Goal: Find contact information: Find contact information

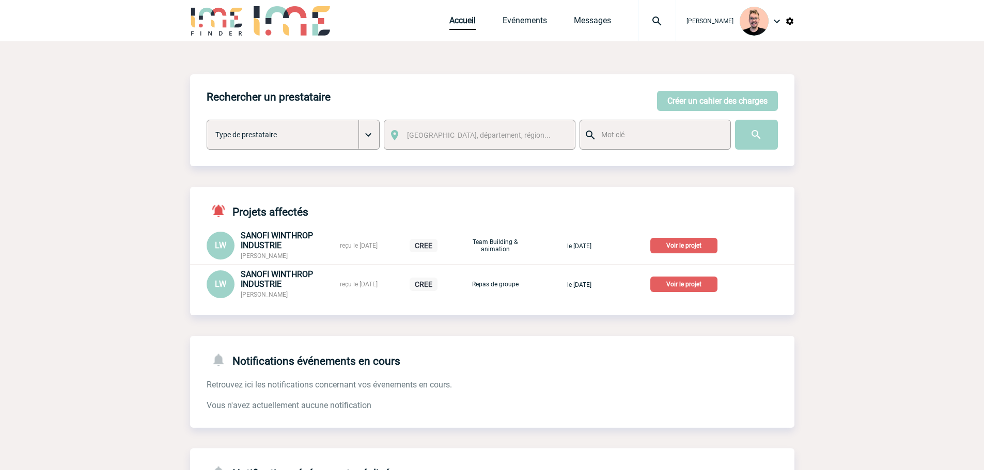
click at [646, 18] on img at bounding box center [656, 21] width 37 height 12
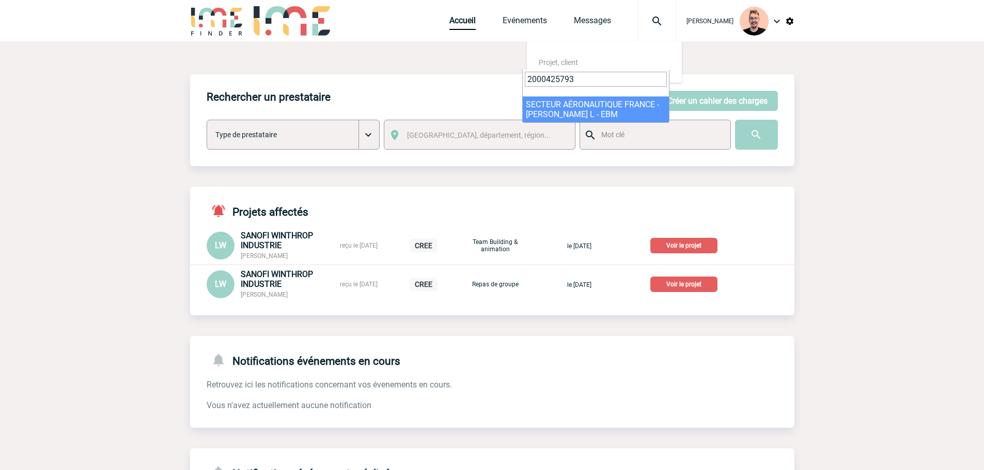
type input "2000425793"
select select "25294"
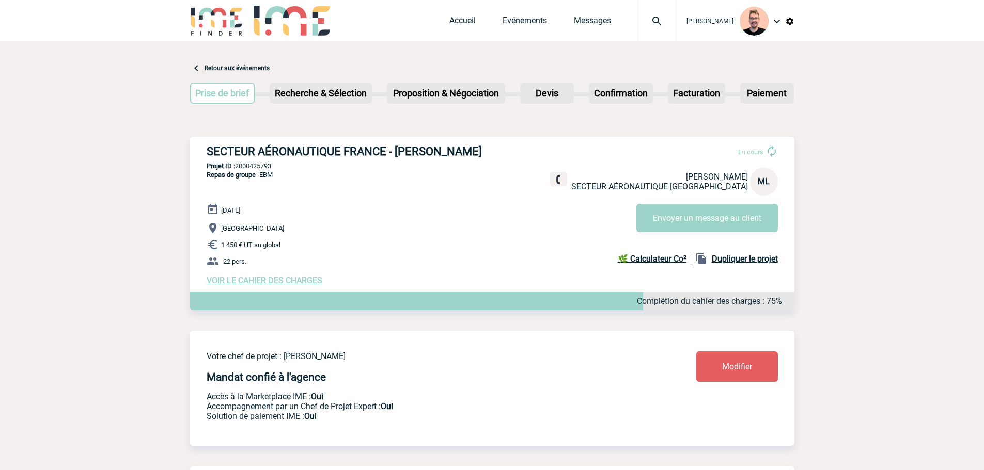
drag, startPoint x: 397, startPoint y: 151, endPoint x: 497, endPoint y: 155, distance: 100.8
click at [497, 155] on h3 "SECTEUR AÉRONAUTIQUE FRANCE - [PERSON_NAME]" at bounding box center [362, 151] width 310 height 13
copy h3 "[PERSON_NAME]"
click at [472, 154] on h3 "SECTEUR AÉRONAUTIQUE FRANCE - [PERSON_NAME]" at bounding box center [362, 151] width 310 height 13
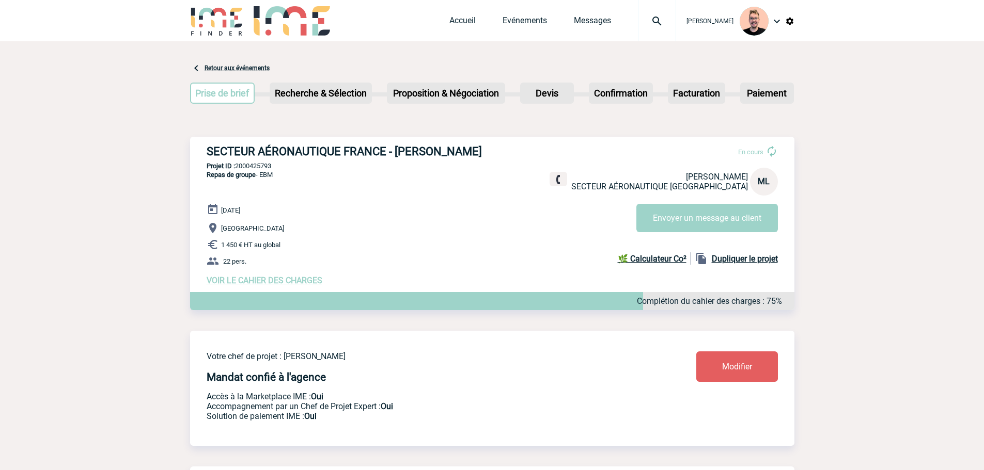
click at [474, 151] on h3 "SECTEUR AÉRONAUTIQUE FRANCE - [PERSON_NAME]" at bounding box center [362, 151] width 310 height 13
click at [404, 158] on h3 "SECTEUR AÉRONAUTIQUE FRANCE - [PERSON_NAME]" at bounding box center [362, 151] width 310 height 13
copy h3 "[PERSON_NAME]"
